Goal: Information Seeking & Learning: Learn about a topic

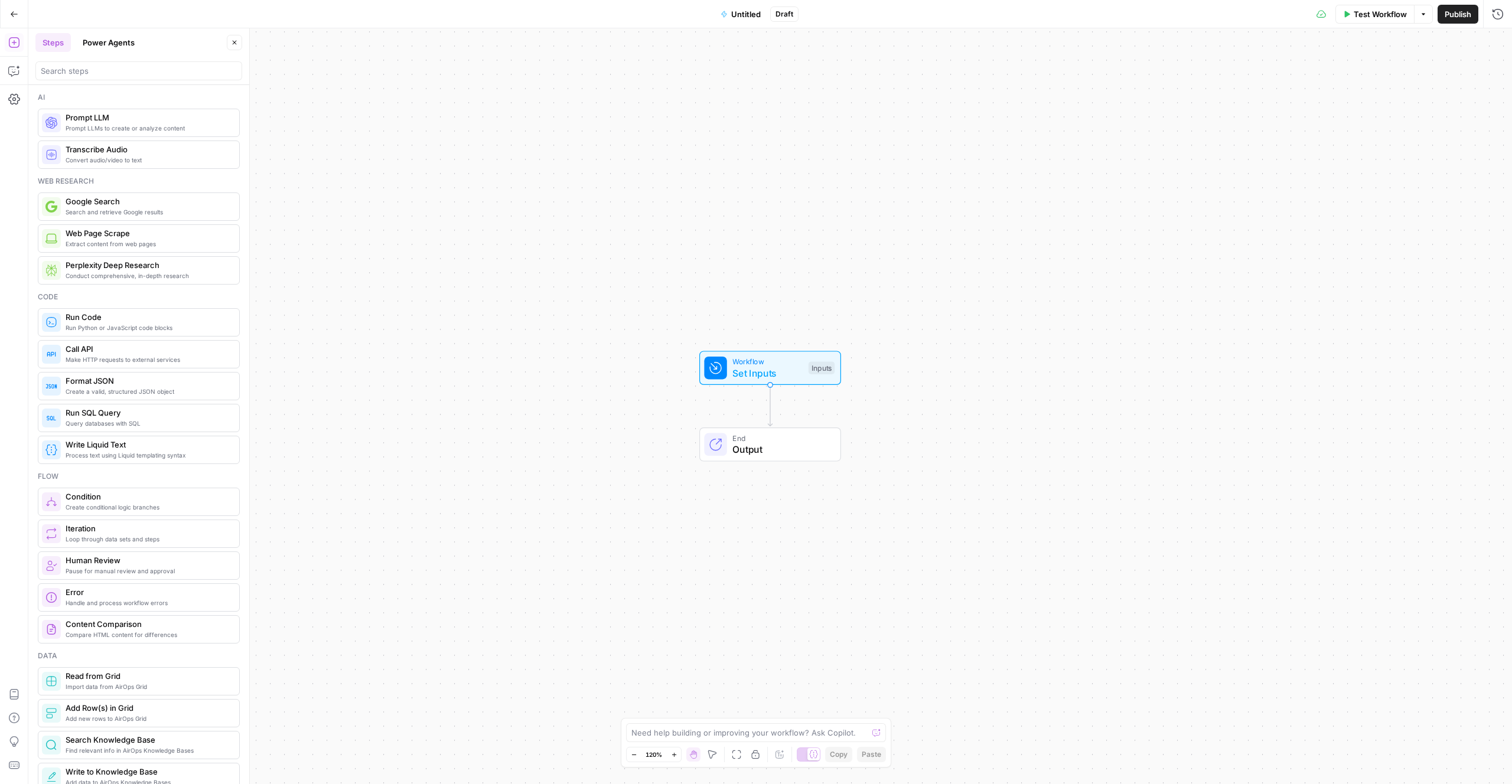
scroll to position [117, 0]
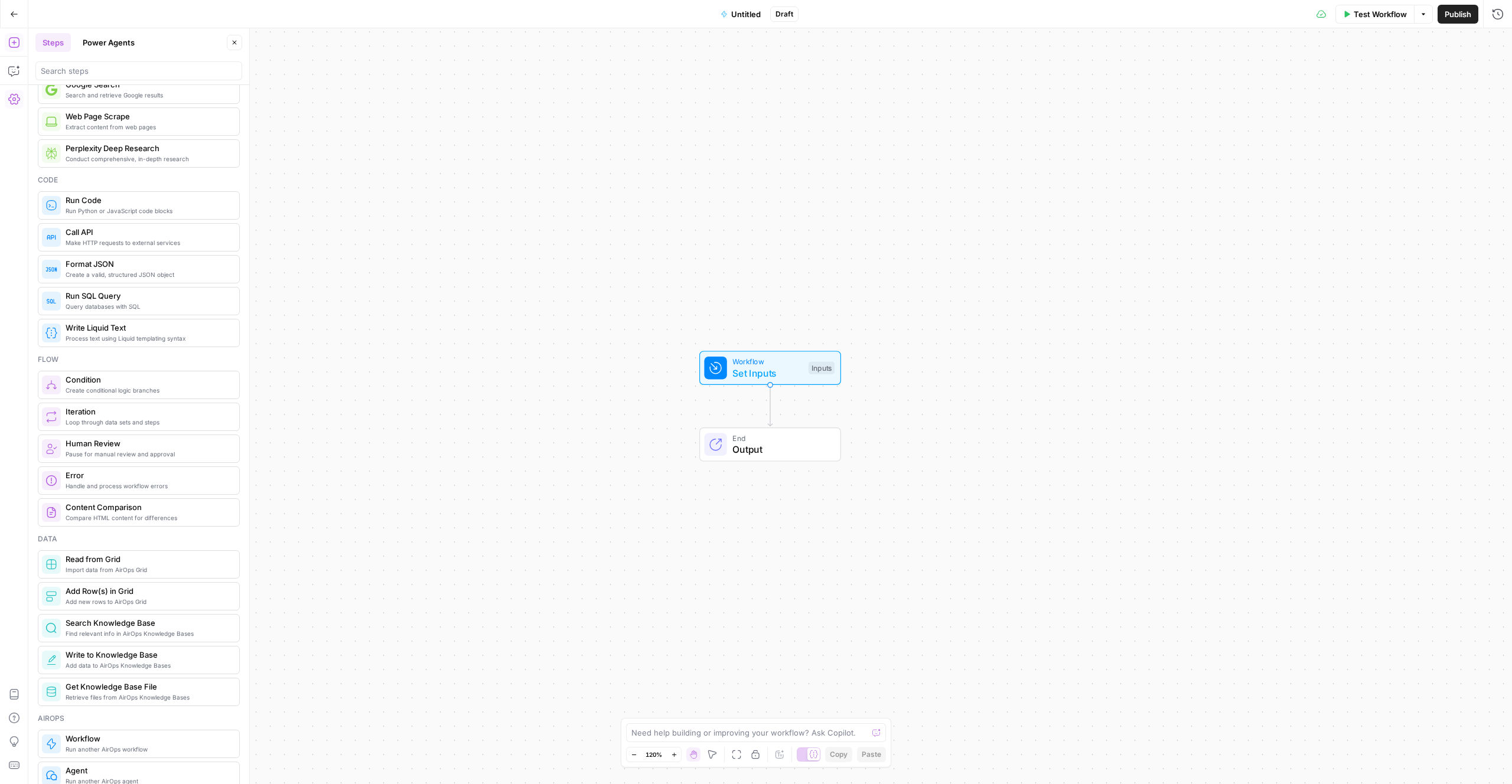
click at [13, 97] on icon "button" at bounding box center [14, 99] width 12 height 10
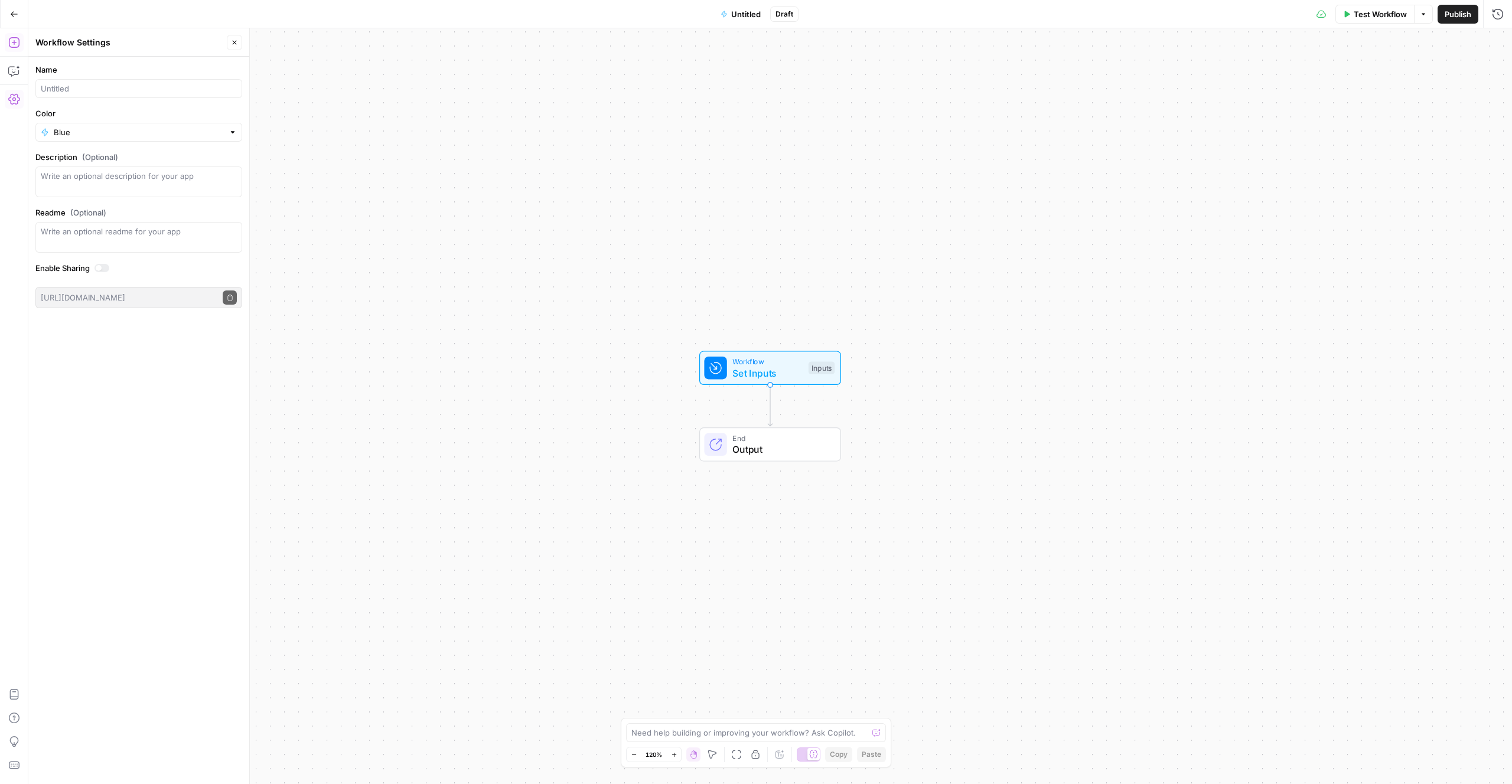
click at [15, 46] on icon "button" at bounding box center [14, 43] width 12 height 12
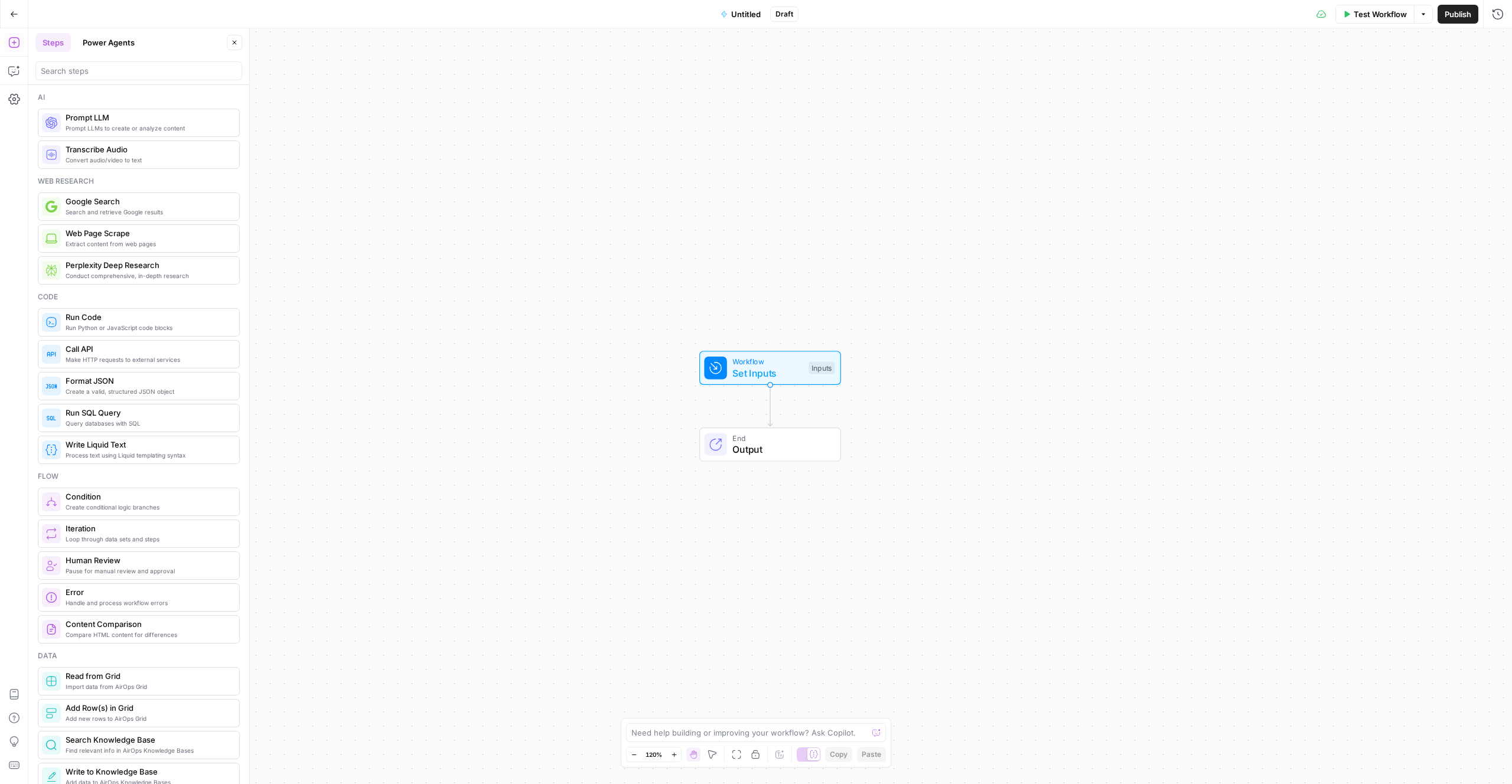
click at [13, 18] on button "Go Back" at bounding box center [14, 14] width 21 height 21
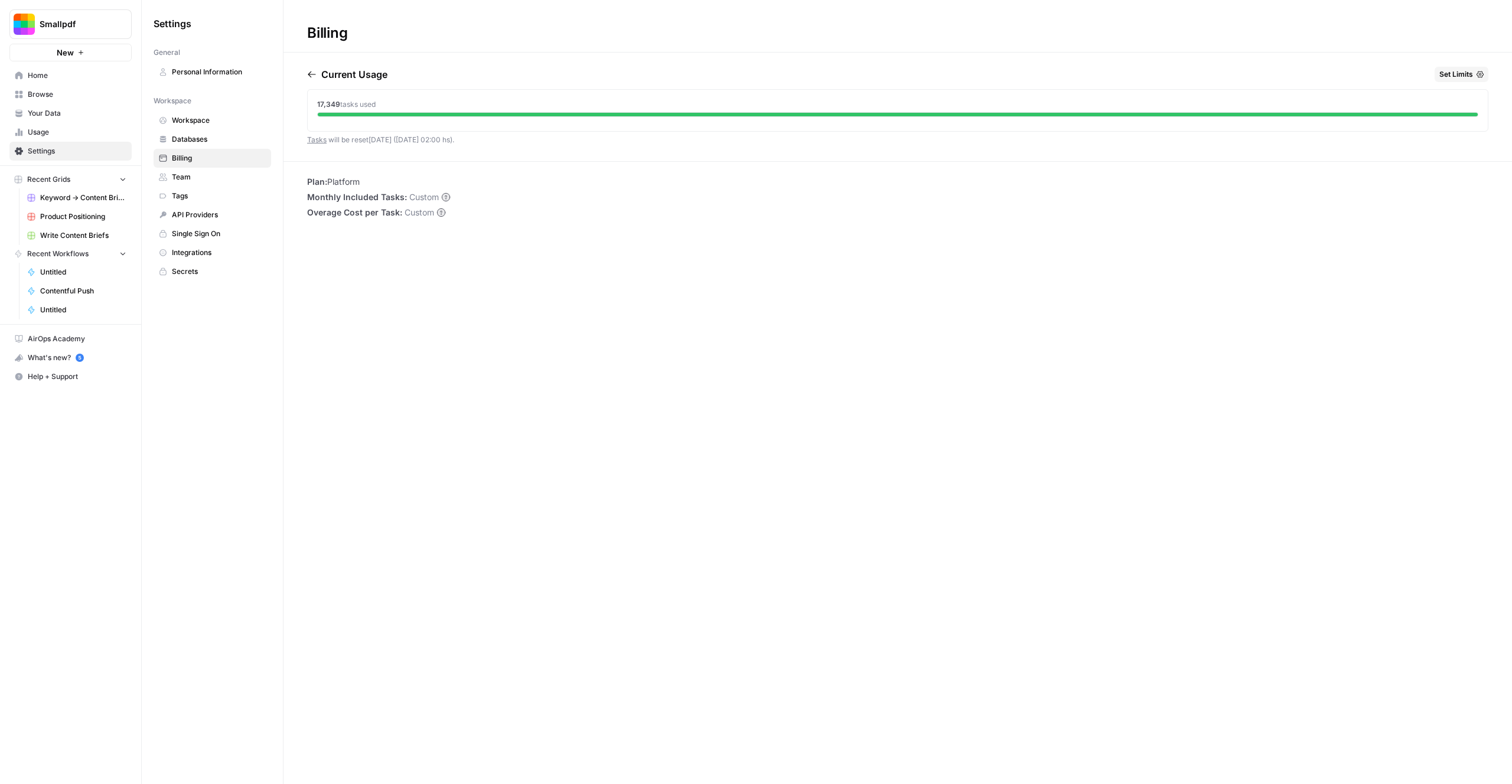
click at [40, 129] on span "Usage" at bounding box center [77, 132] width 99 height 10
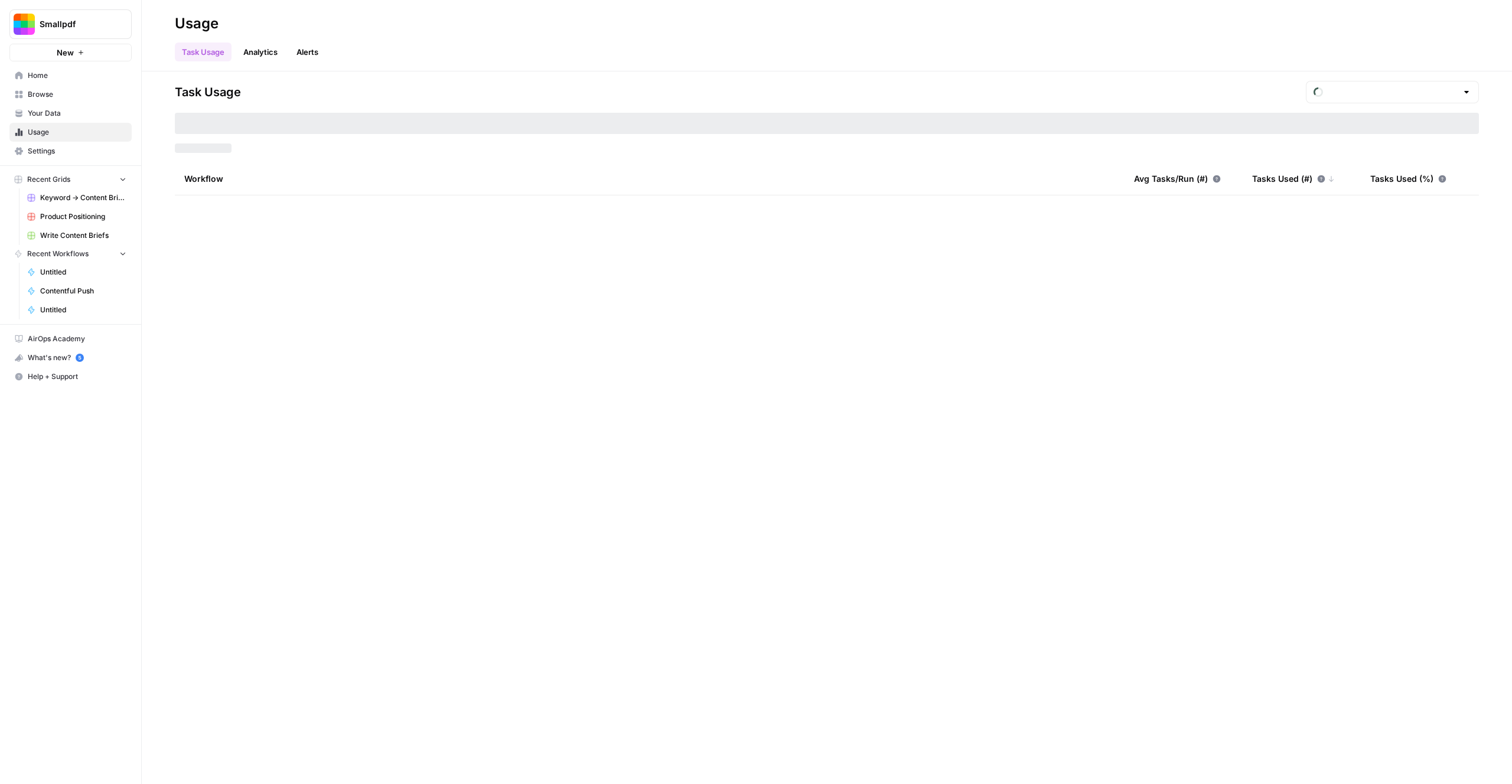
type input "August Tasks"
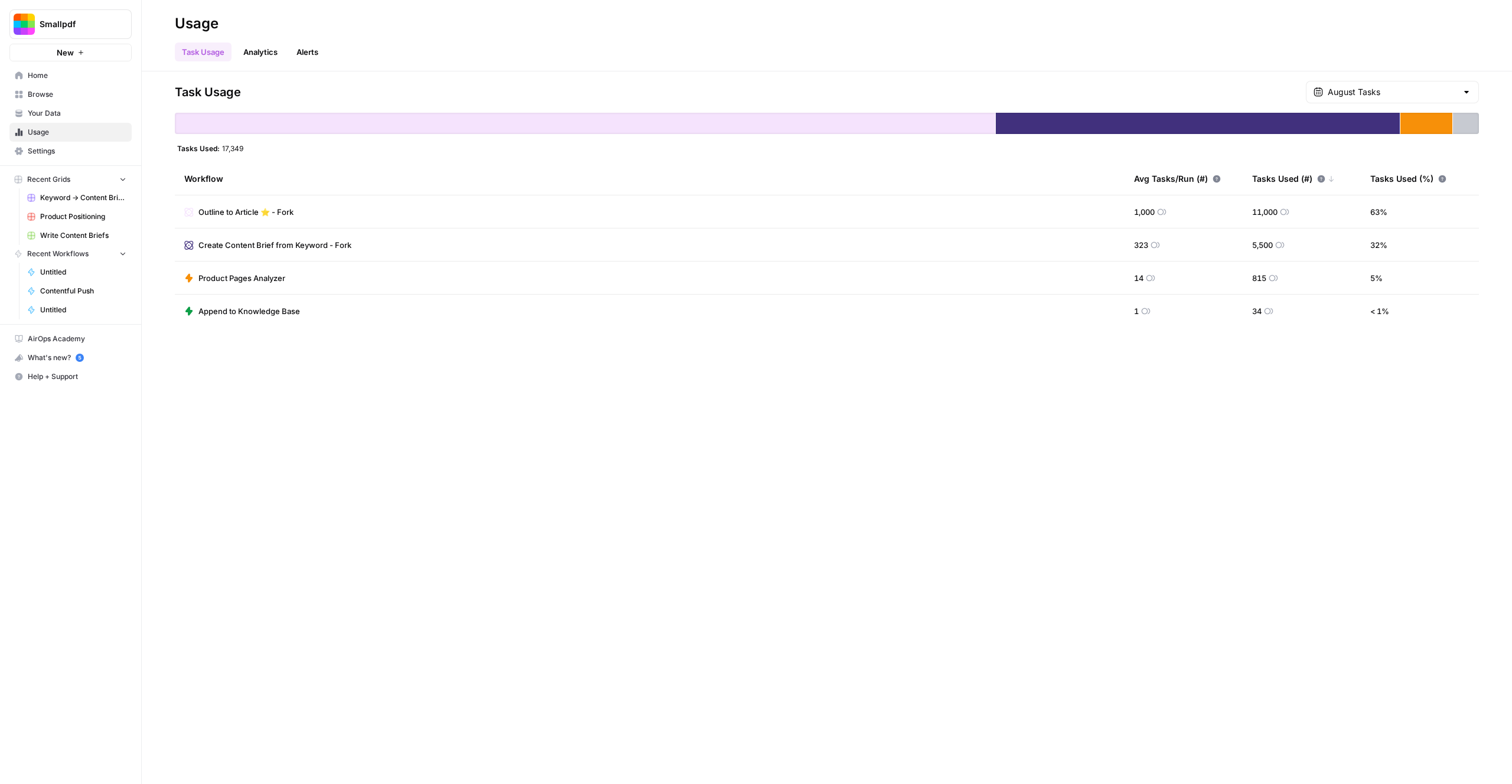
click at [263, 55] on link "Analytics" at bounding box center [260, 52] width 49 height 19
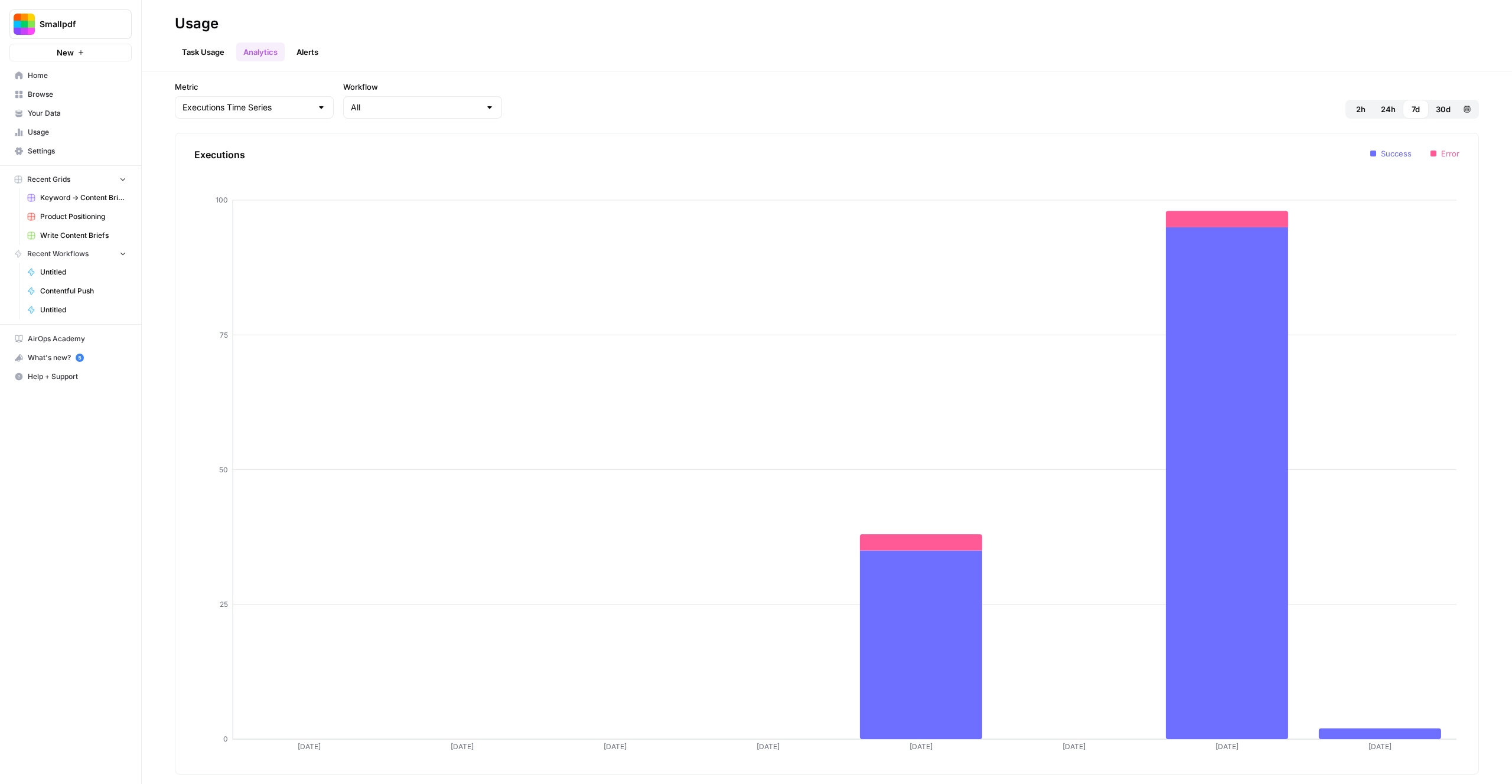
click at [299, 54] on link "Alerts" at bounding box center [307, 52] width 36 height 19
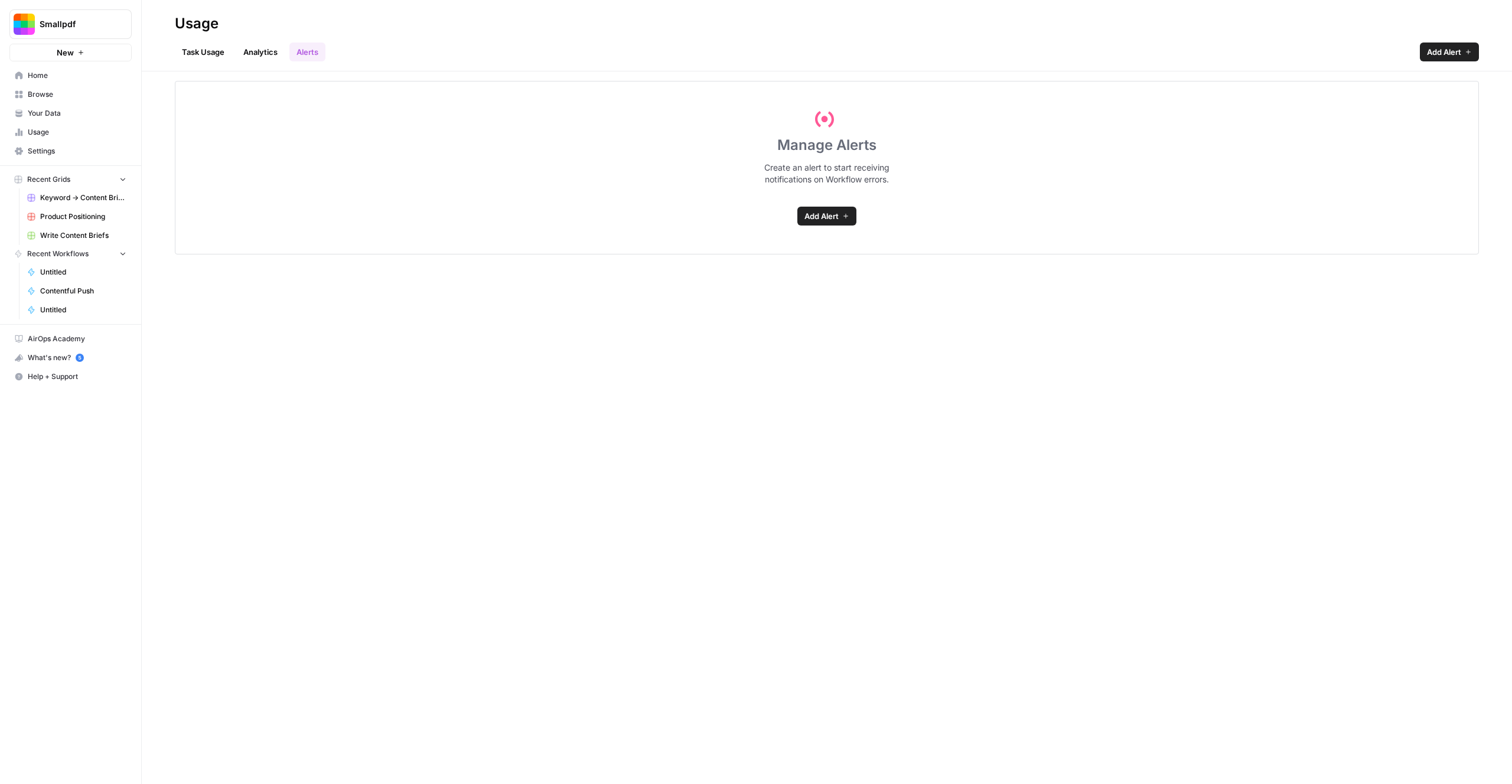
click at [206, 55] on link "Task Usage" at bounding box center [203, 52] width 57 height 19
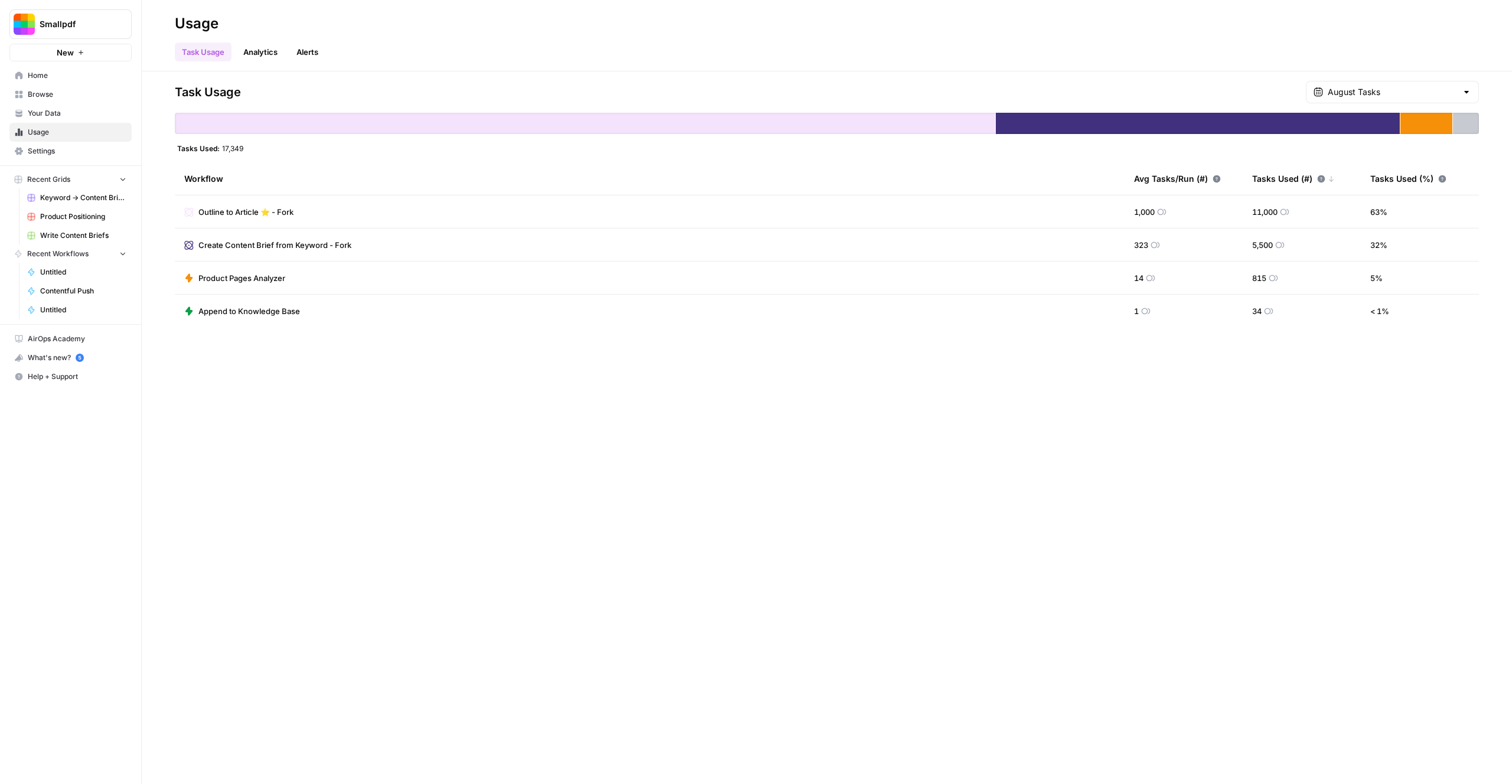
click at [64, 21] on span "Smallpdf" at bounding box center [75, 24] width 72 height 12
click at [73, 122] on span "Smallpdf" at bounding box center [114, 126] width 156 height 12
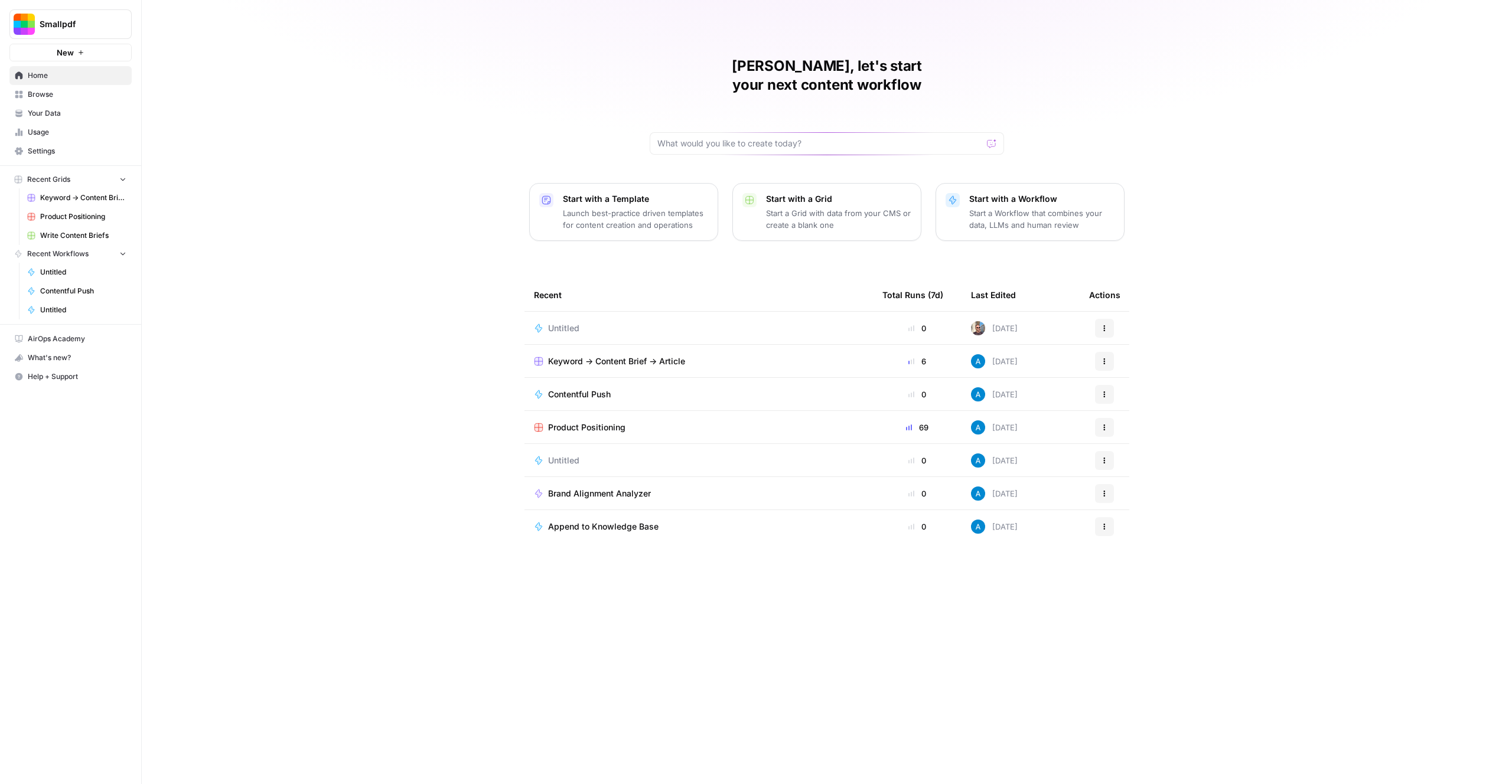
click at [60, 127] on span "Usage" at bounding box center [77, 132] width 99 height 10
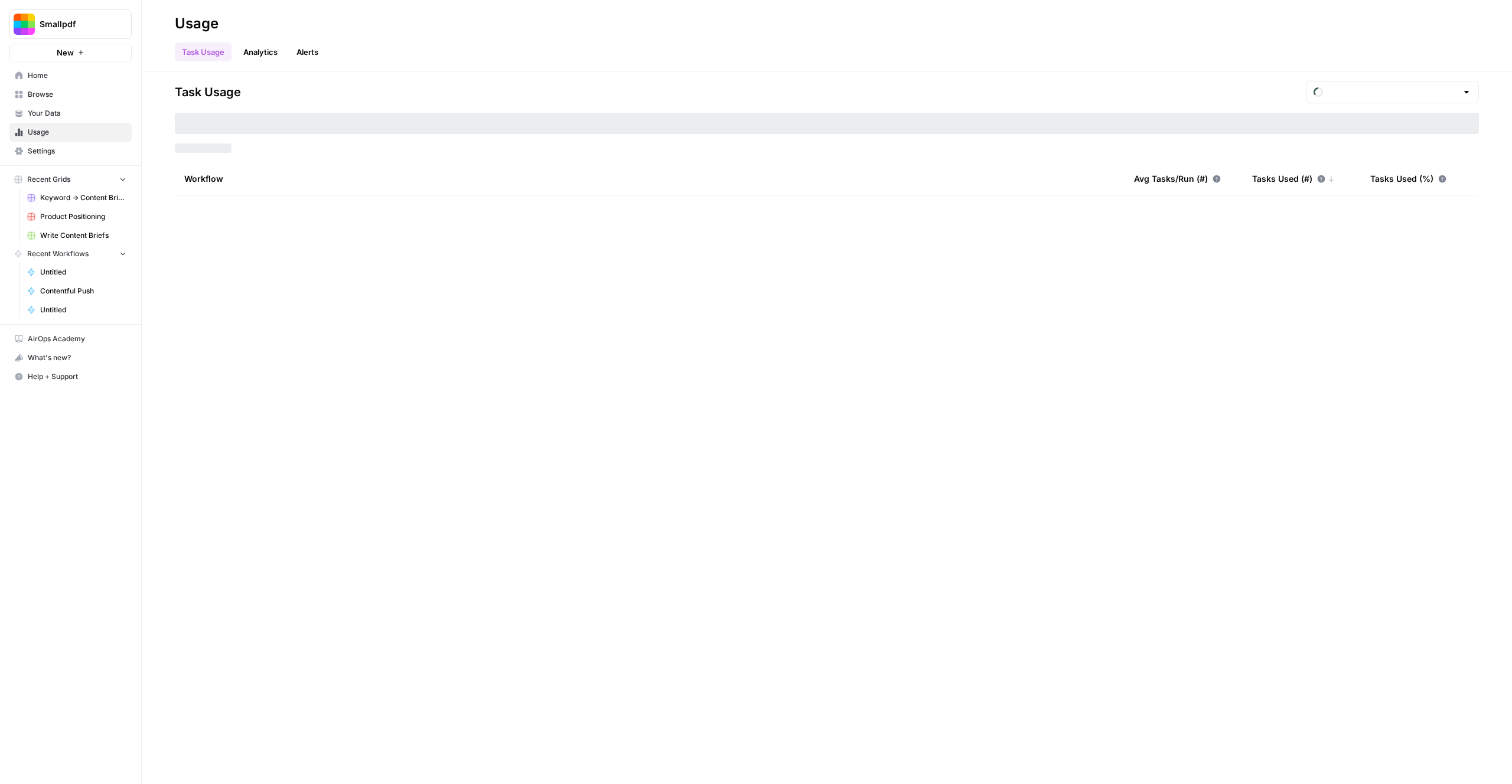
type input "August Tasks"
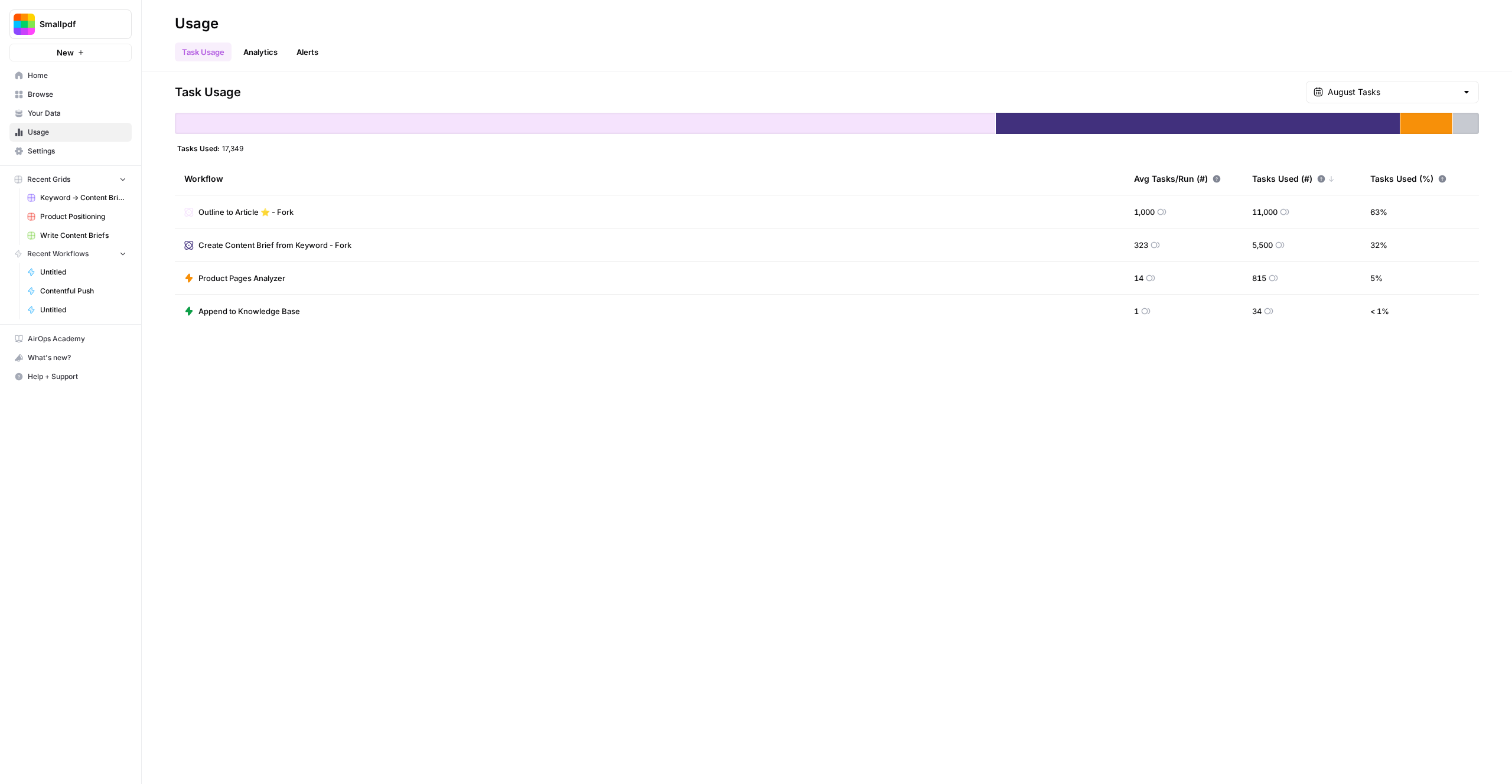
click at [229, 212] on span "Outline to Article ⭐️ - Fork" at bounding box center [245, 212] width 95 height 12
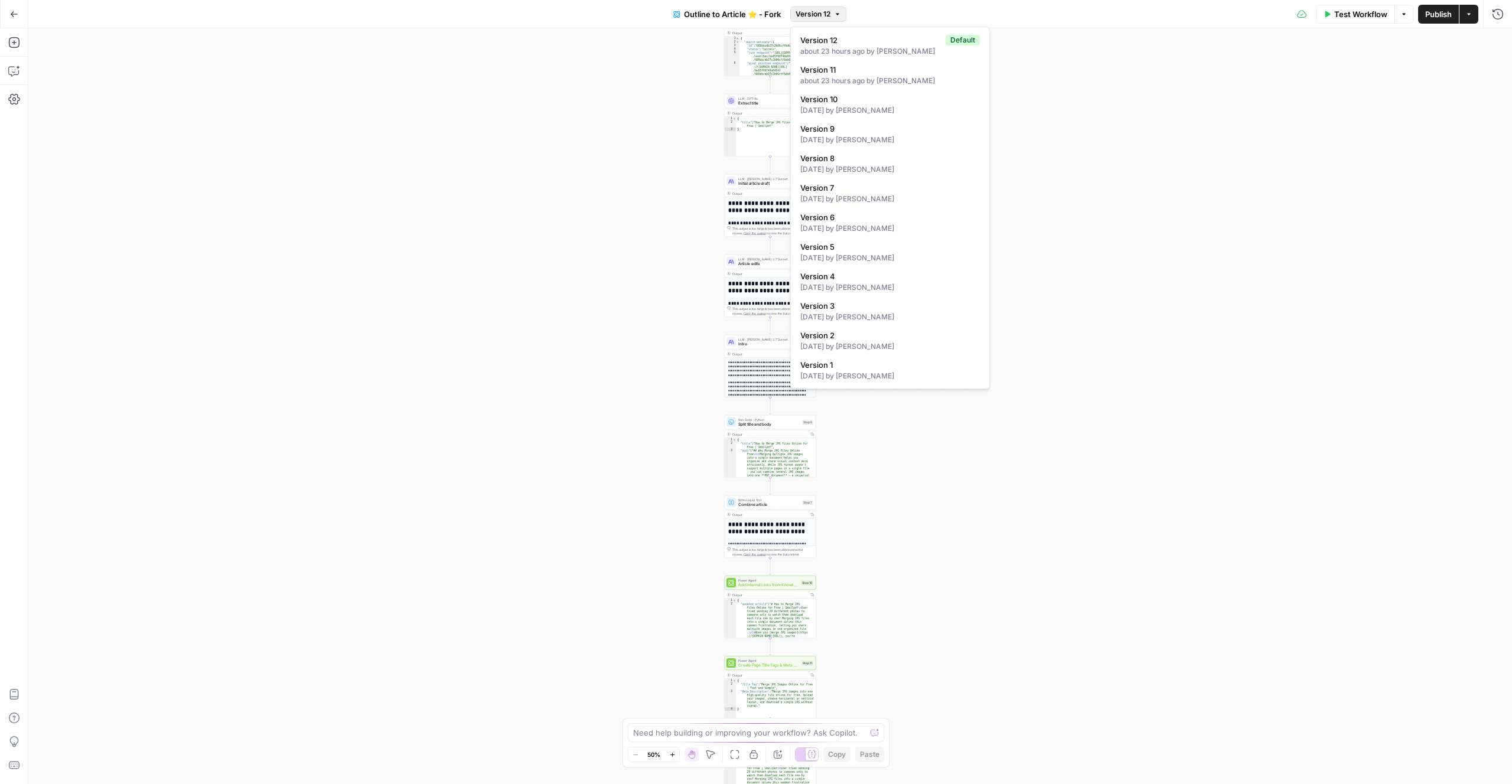
click at [840, 17] on icon "button" at bounding box center [837, 14] width 7 height 7
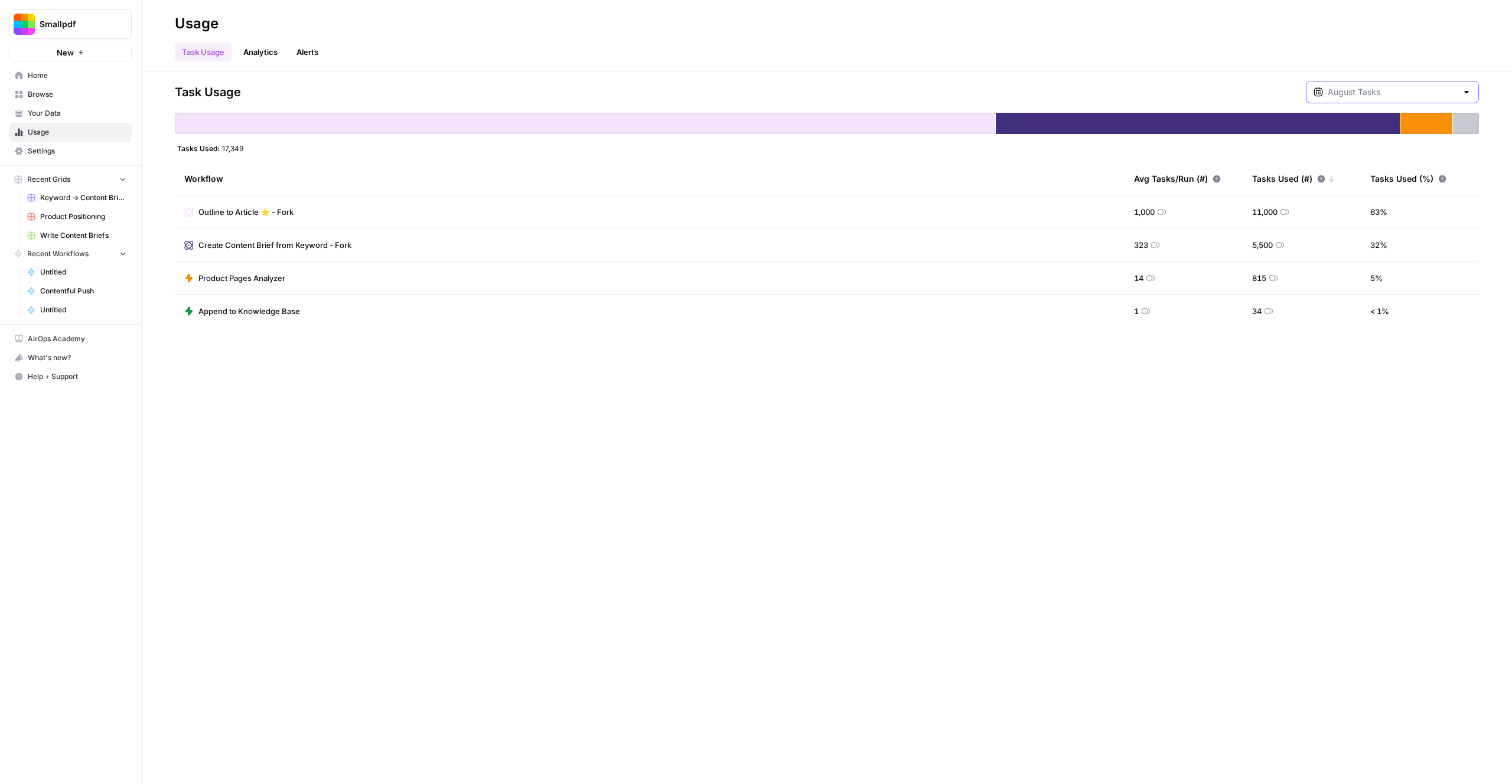
click at [1399, 95] on input "text" at bounding box center [1392, 92] width 129 height 12
click at [1401, 94] on input "text" at bounding box center [1392, 92] width 129 height 12
type input "August Tasks"
click at [818, 406] on div "Task Usage August Tasks Tasks Used: 17,349 Workflow Avg Tasks/Run (#) Tasks Use…" at bounding box center [826, 427] width 1370 height 713
click at [64, 74] on span "Home" at bounding box center [77, 75] width 99 height 10
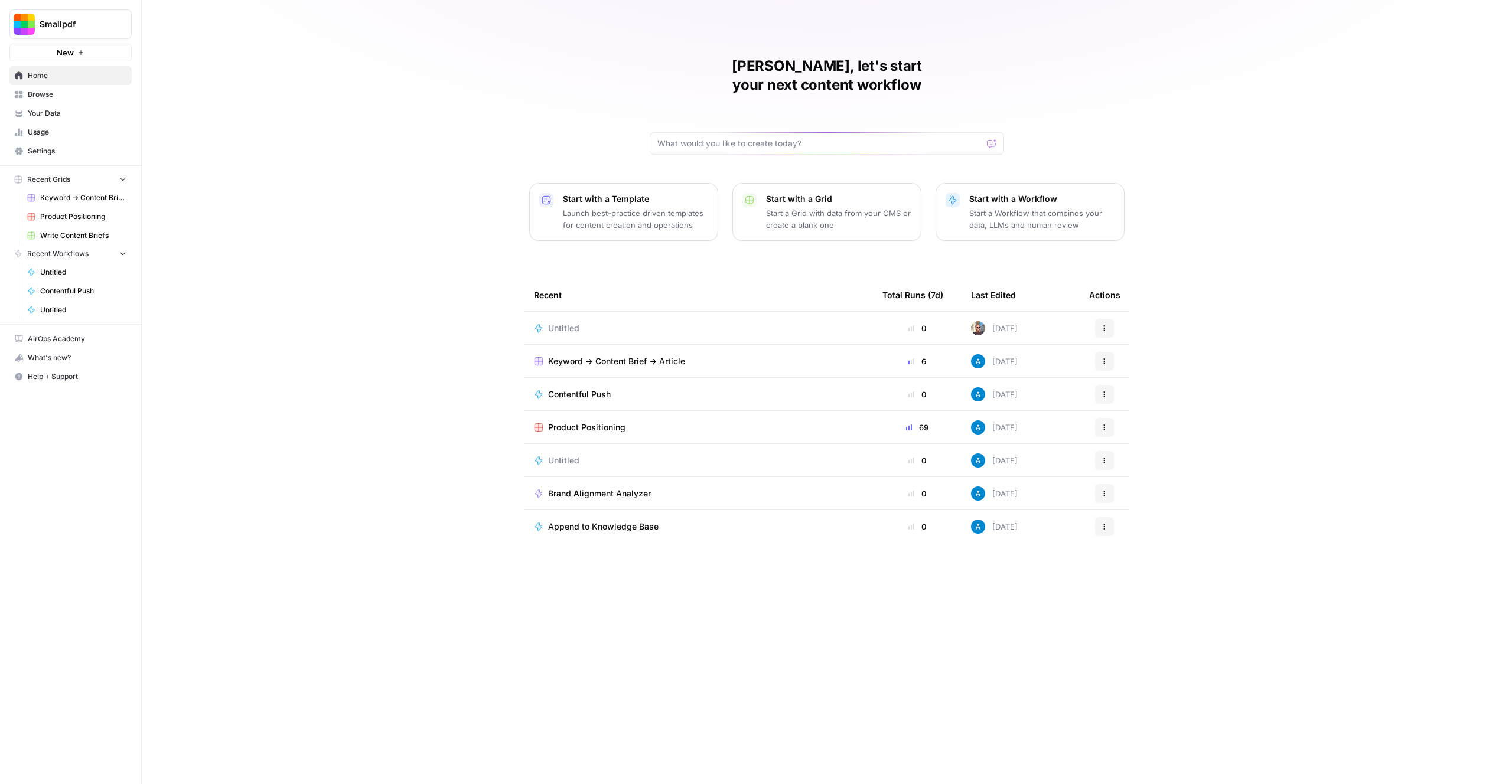
click at [60, 99] on span "Browse" at bounding box center [77, 94] width 99 height 10
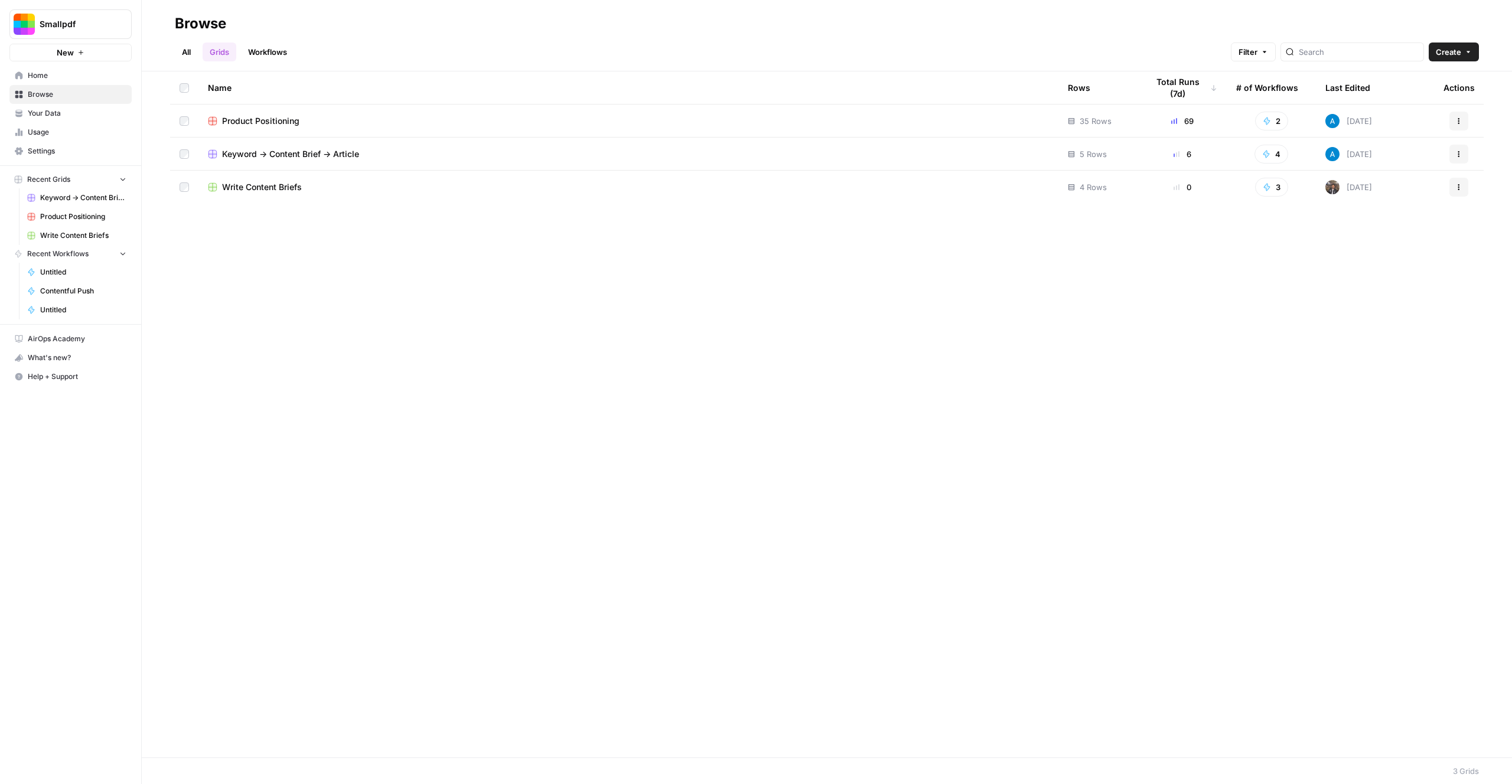
click at [56, 136] on span "Usage" at bounding box center [77, 132] width 99 height 10
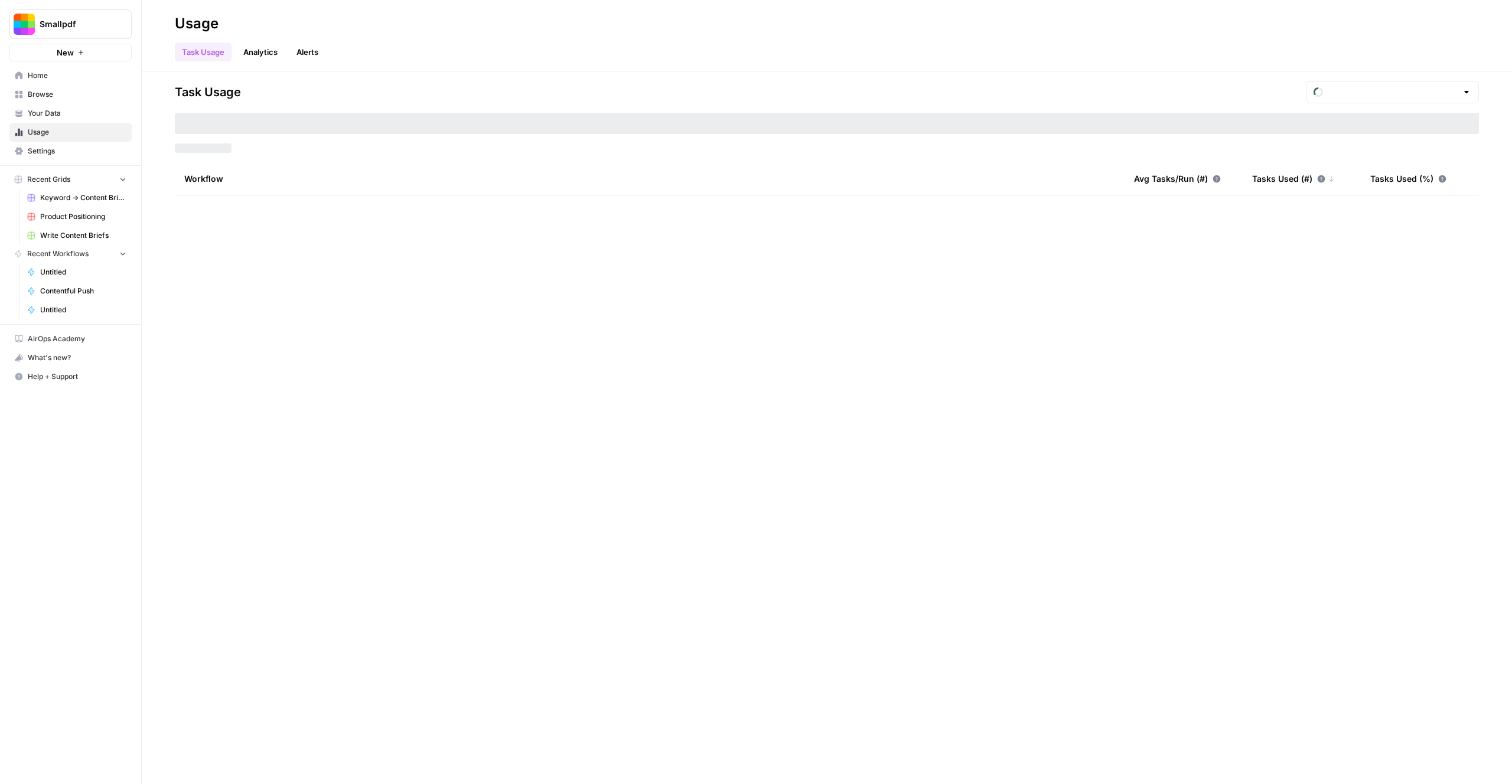
type input "August Tasks"
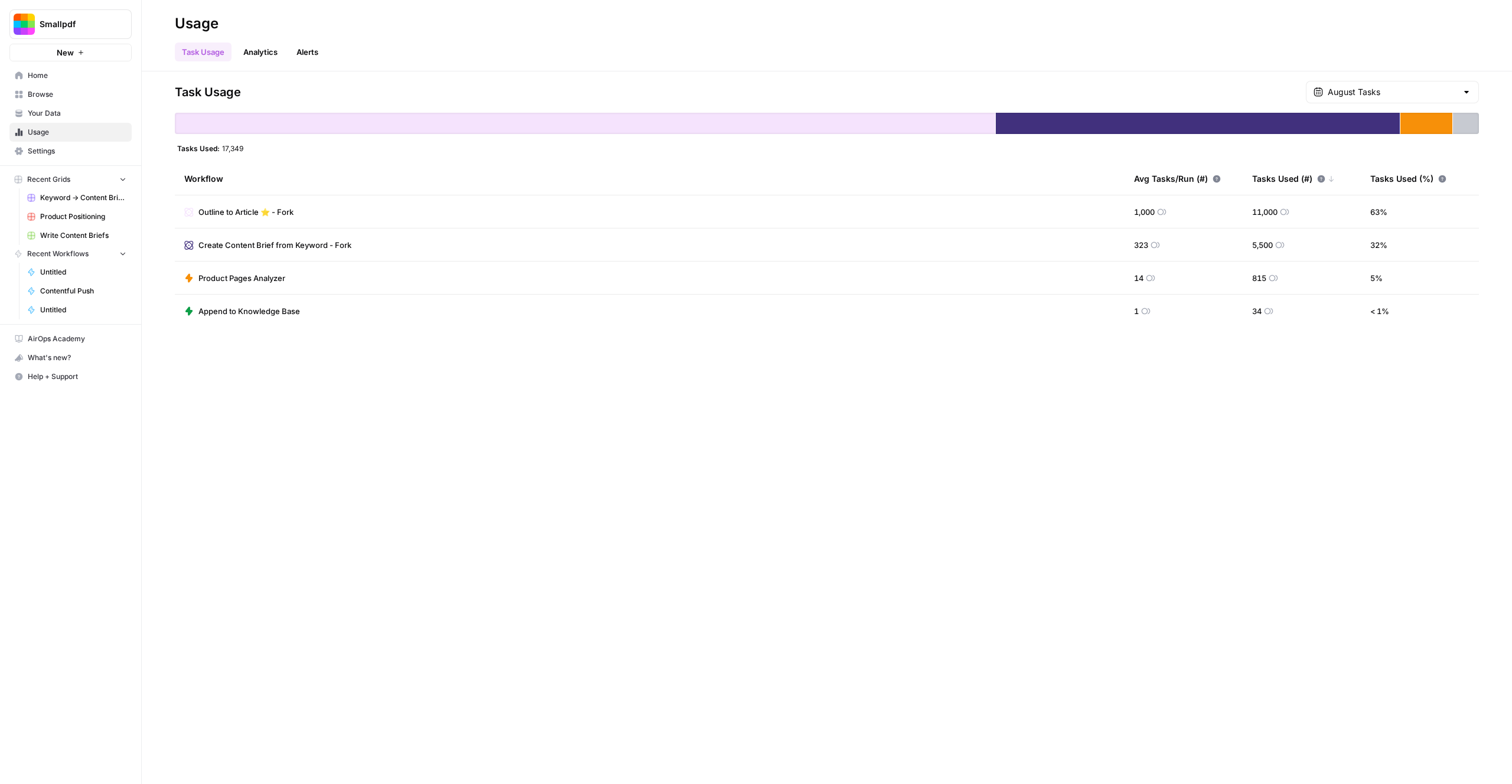
click at [1055, 166] on div "Workflow" at bounding box center [649, 178] width 931 height 32
click at [364, 175] on div "Workflow" at bounding box center [649, 178] width 931 height 32
click at [1423, 178] on div "Tasks Used (%)" at bounding box center [1408, 178] width 76 height 32
click at [230, 211] on span "Outline to Article ⭐️ - Fork" at bounding box center [245, 212] width 95 height 12
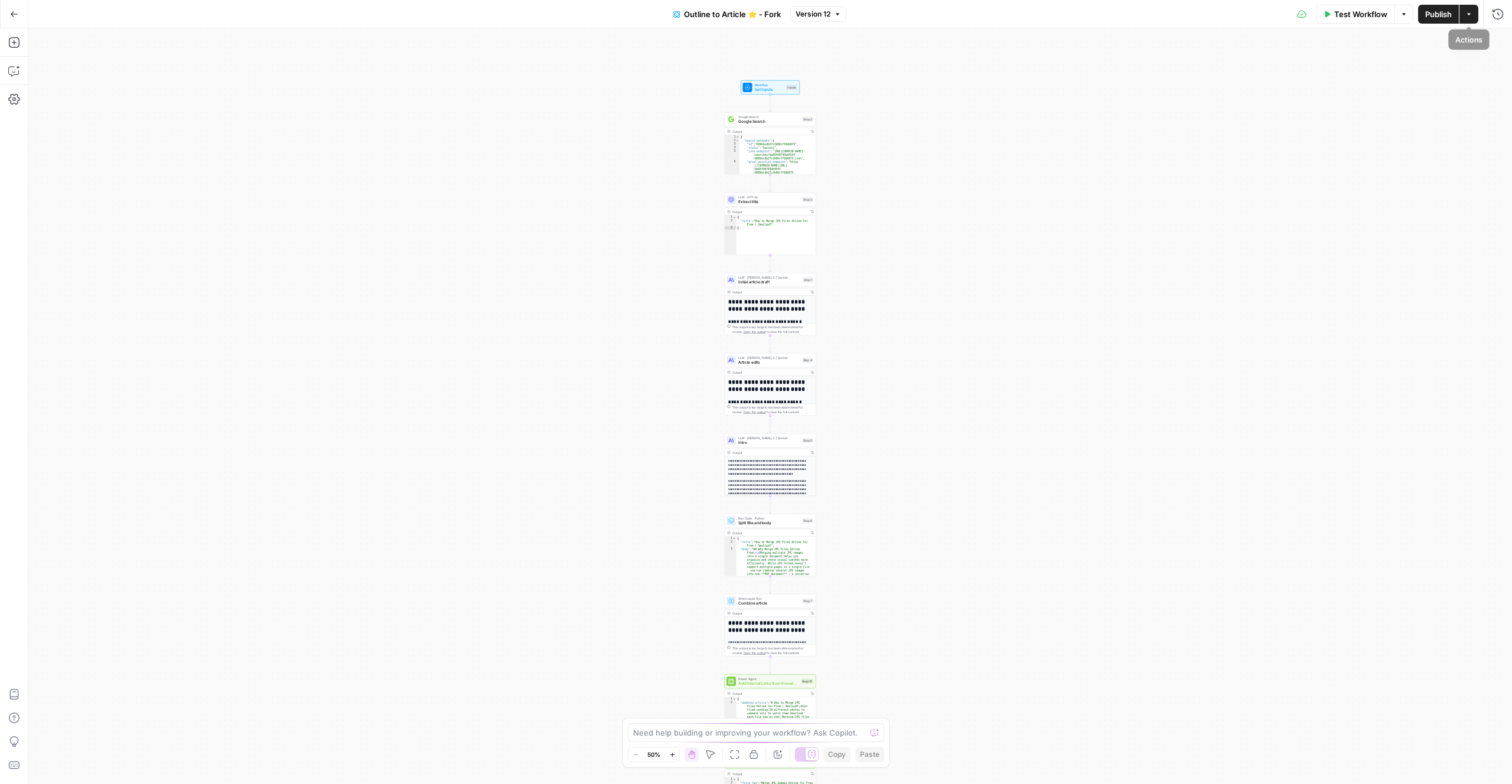
click at [1472, 13] on button "Actions" at bounding box center [1469, 14] width 19 height 19
click at [1386, 70] on span "Return to Grid" at bounding box center [1391, 75] width 111 height 12
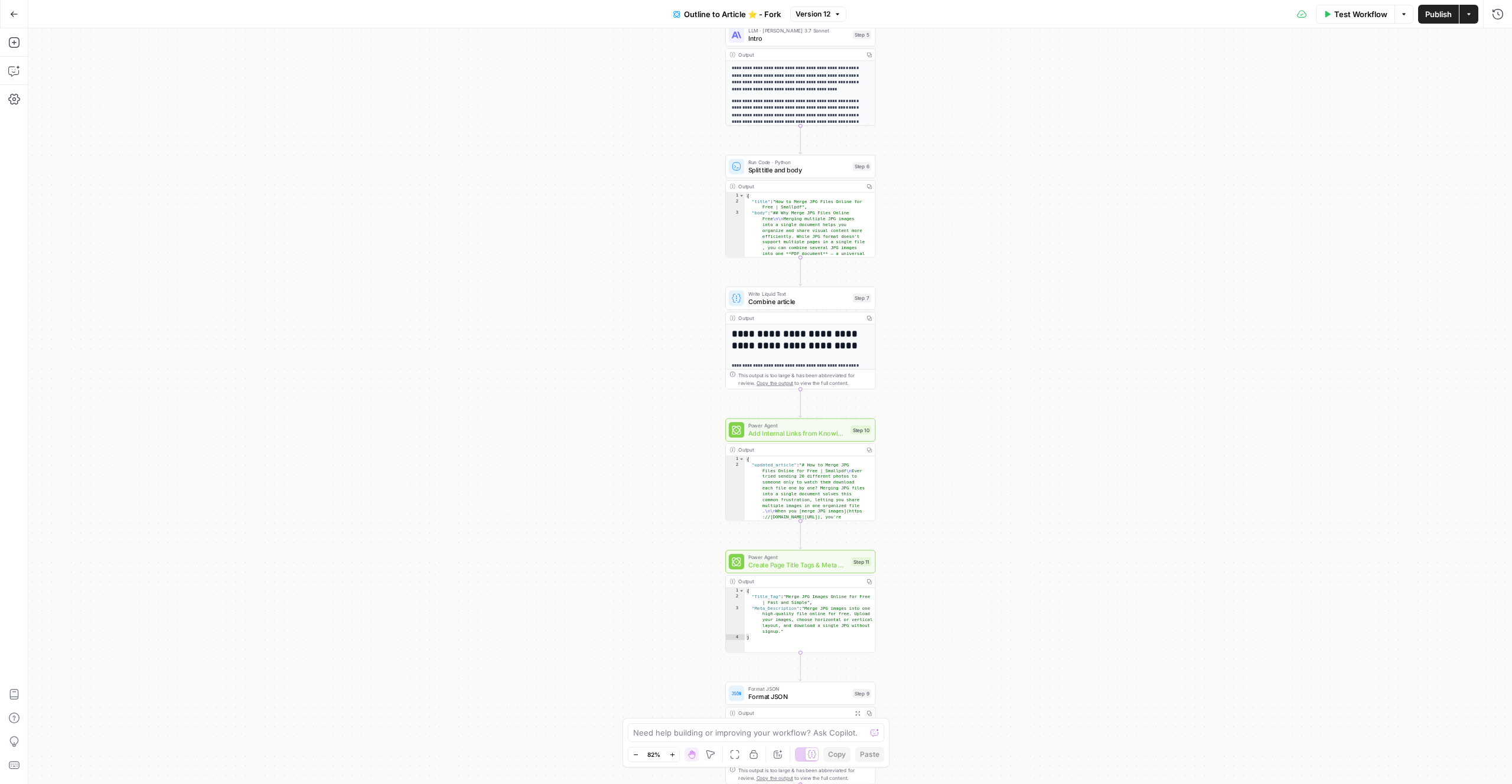
click at [352, 424] on div "**********" at bounding box center [770, 406] width 1484 height 756
